Goal: Find specific page/section: Find specific page/section

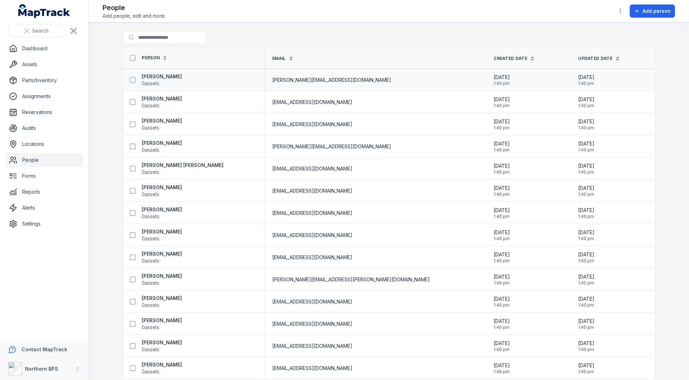
click at [256, 76] on div "[PERSON_NAME] 0 assets" at bounding box center [191, 80] width 130 height 14
click at [256, 167] on div "[PERSON_NAME] [PERSON_NAME] 0 assets" at bounding box center [191, 169] width 130 height 14
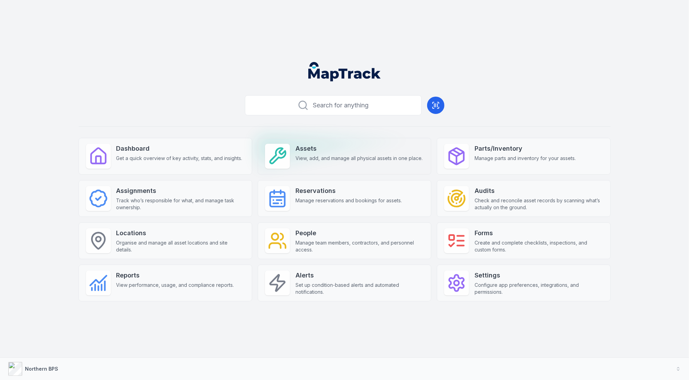
click at [302, 163] on div "Assets View, add, and manage all physical assets in one place." at bounding box center [344, 156] width 173 height 37
click at [158, 67] on header at bounding box center [344, 74] width 672 height 36
